Goal: Navigation & Orientation: Find specific page/section

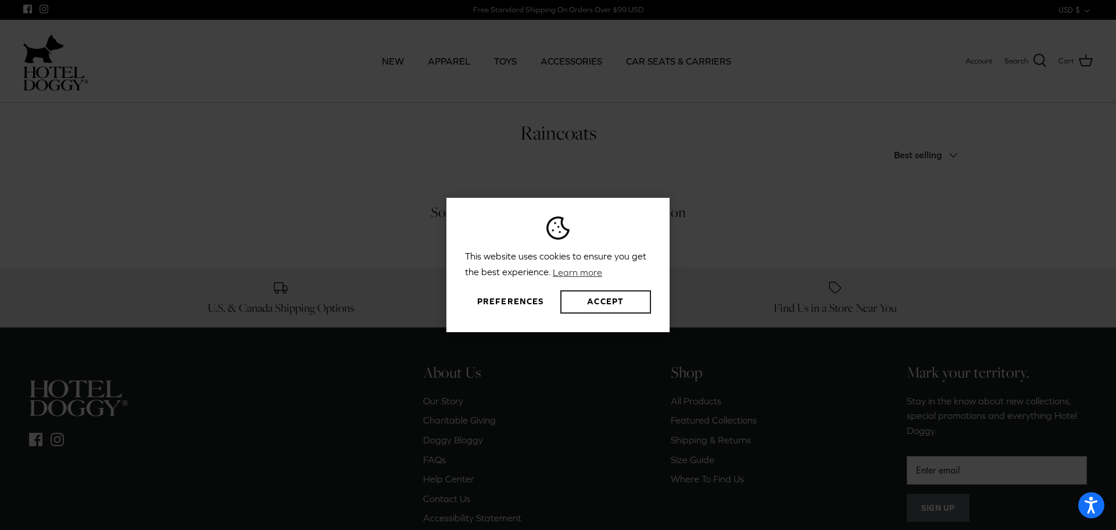
click at [604, 303] on button "Accept" at bounding box center [605, 301] width 91 height 23
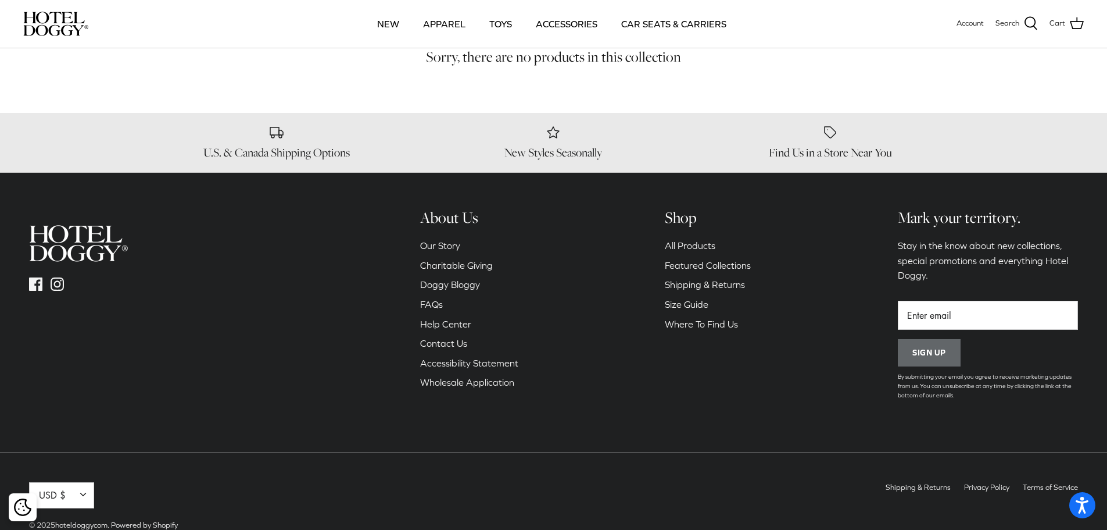
scroll to position [102, 0]
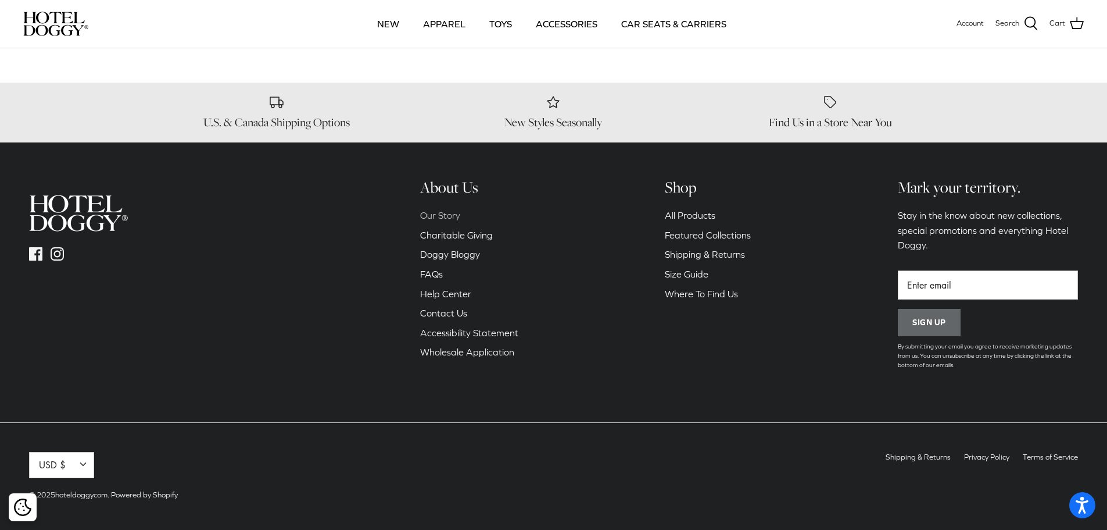
click at [449, 217] on link "Our Story" at bounding box center [440, 215] width 40 height 10
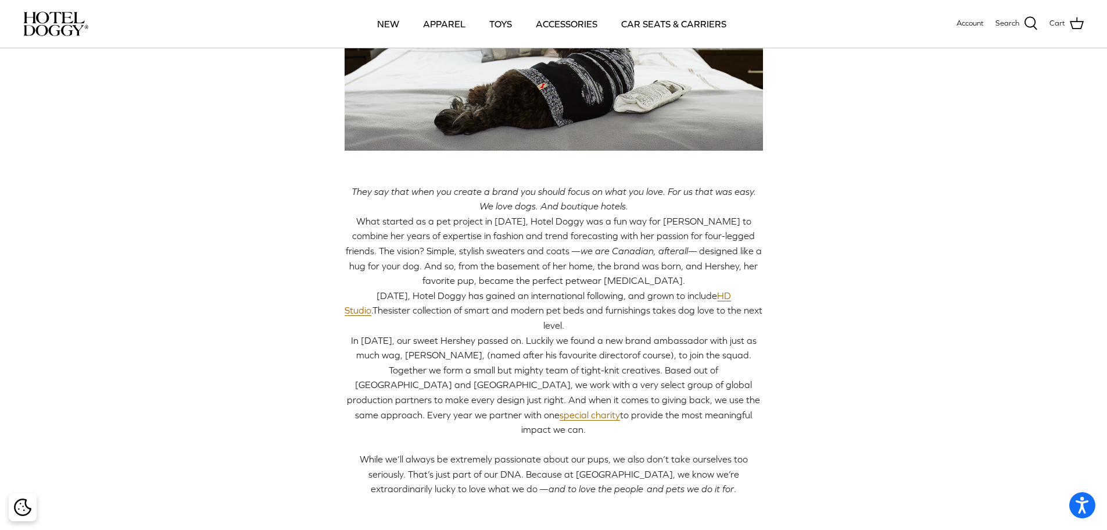
scroll to position [174, 0]
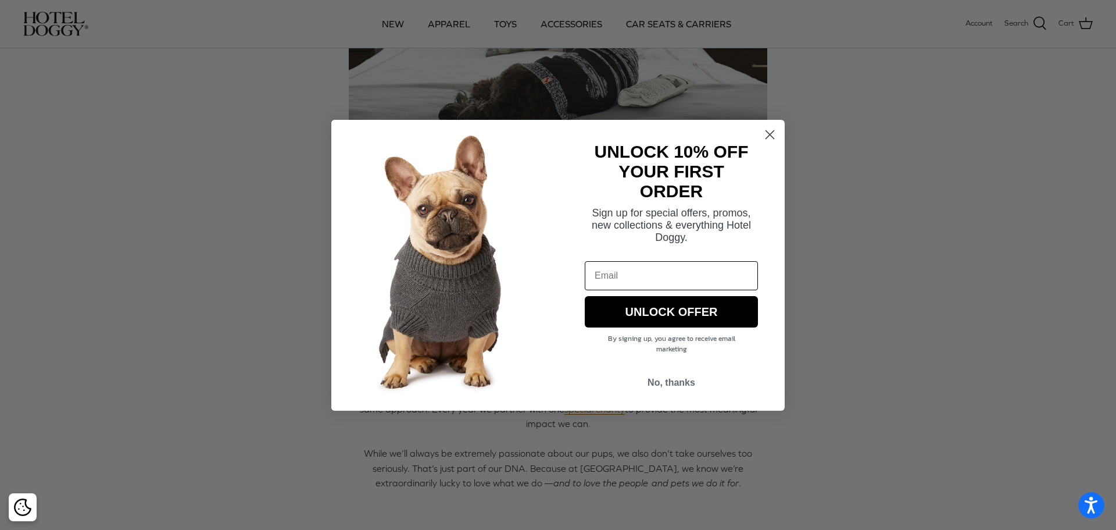
click at [378, 293] on img "POPUP Form" at bounding box center [444, 265] width 227 height 291
click at [689, 384] on button "No, thanks" at bounding box center [671, 382] width 173 height 22
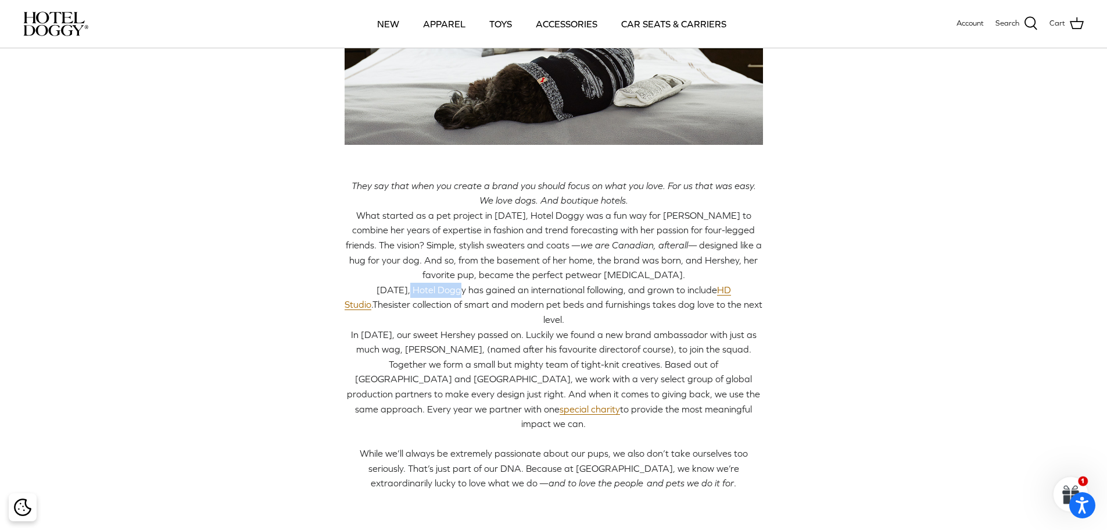
drag, startPoint x: 377, startPoint y: 290, endPoint x: 426, endPoint y: 296, distance: 49.8
click at [426, 296] on div "[DATE], Hotel Doggy has gained an international following, and grown to include…" at bounding box center [554, 305] width 419 height 45
copy span "Hotel Doggy"
